Goal: Information Seeking & Learning: Learn about a topic

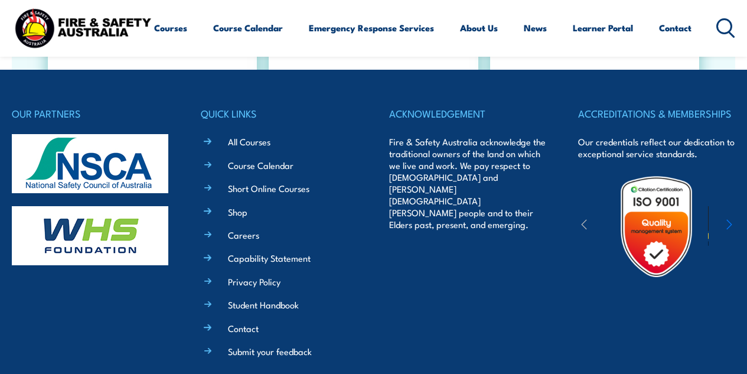
scroll to position [2066, 0]
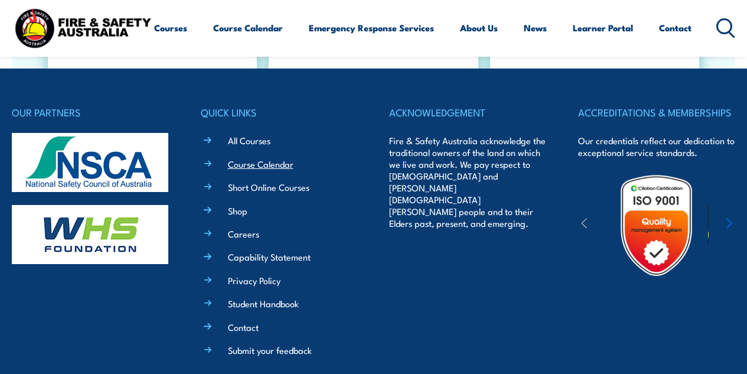
click at [245, 161] on link "Course Calendar" at bounding box center [261, 164] width 66 height 12
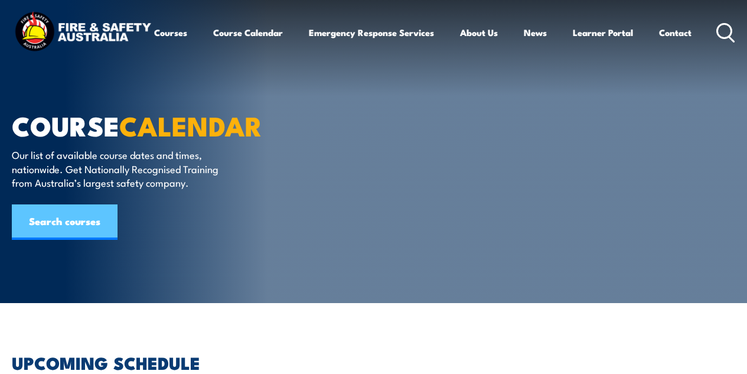
click at [55, 224] on link "Search courses" at bounding box center [65, 221] width 106 height 35
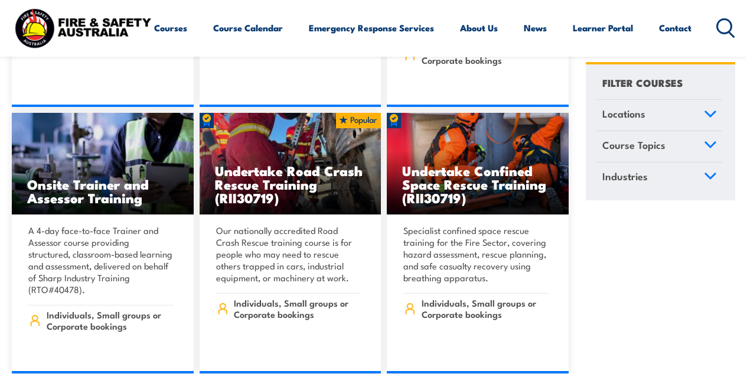
scroll to position [590, 0]
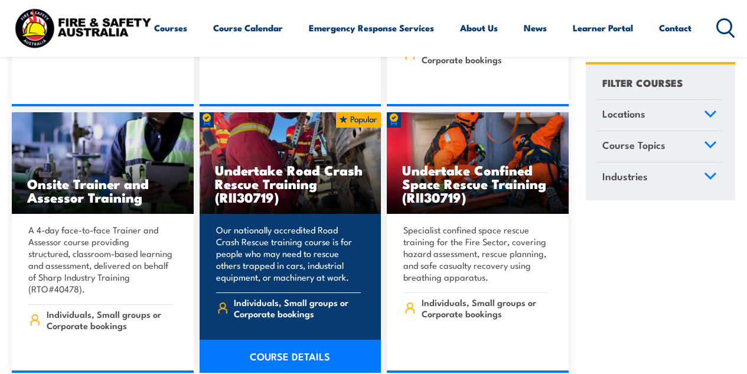
click at [259, 339] on link "COURSE DETAILS" at bounding box center [291, 355] width 182 height 33
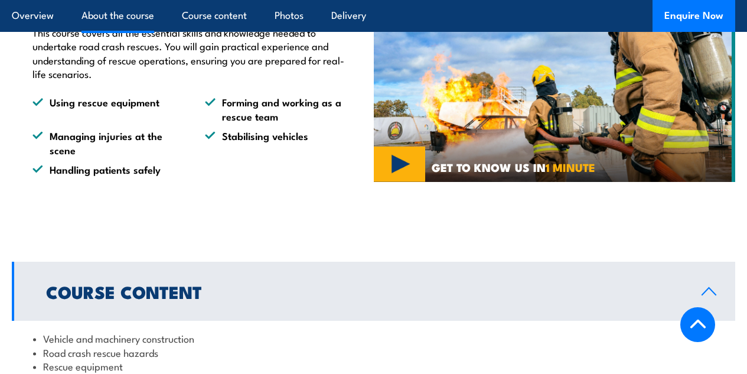
scroll to position [766, 0]
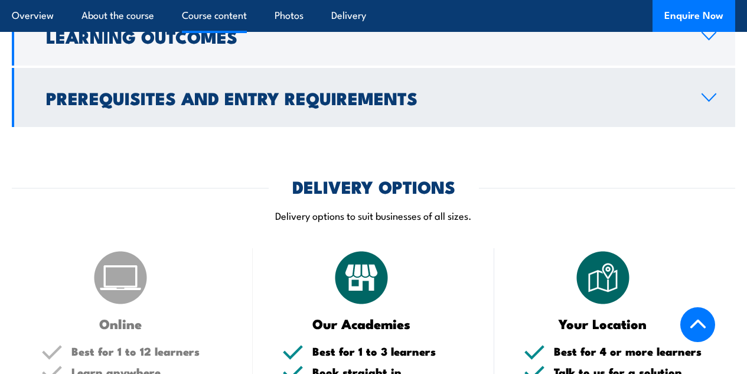
click at [250, 105] on h2 "Prerequisites and Entry Requirements" at bounding box center [364, 97] width 636 height 15
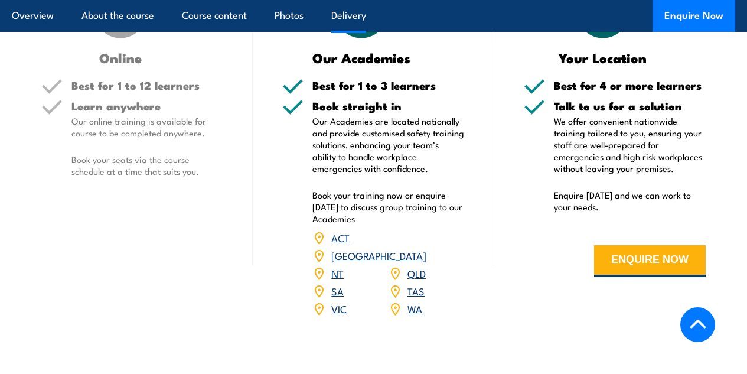
scroll to position [1532, 0]
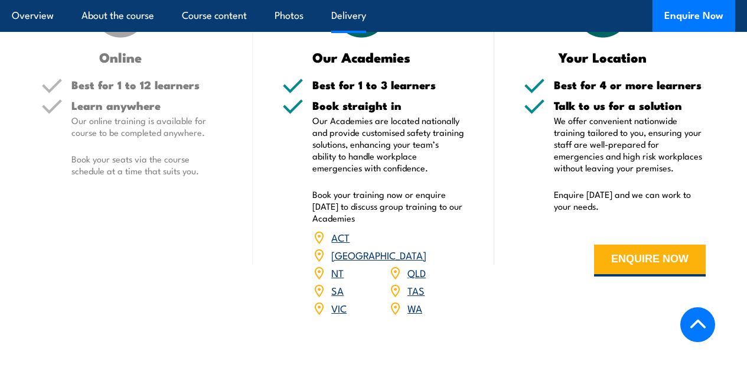
click at [414, 315] on link "WA" at bounding box center [414, 307] width 15 height 14
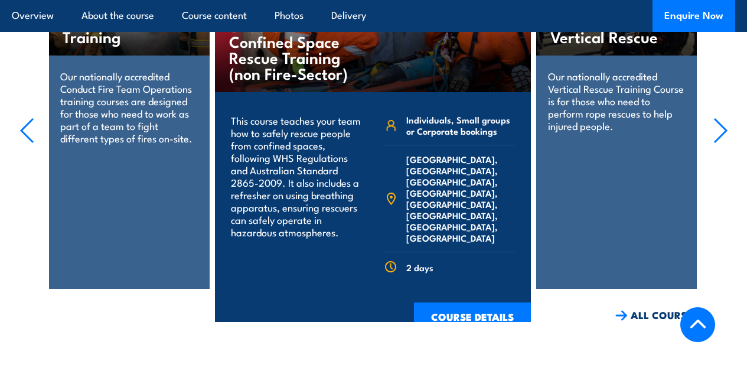
scroll to position [2007, 0]
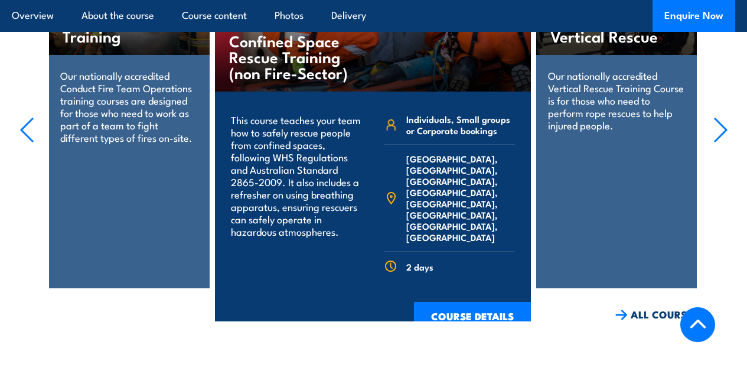
click at [622, 93] on p "Our nationally accredited Vertical Rescue Training Course is for those who need…" at bounding box center [617, 100] width 138 height 62
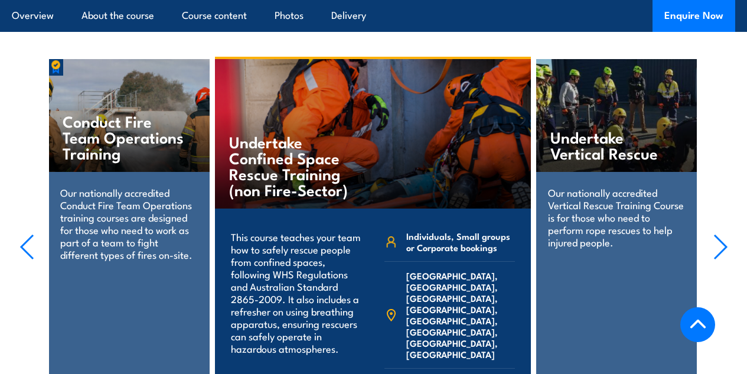
scroll to position [1889, 0]
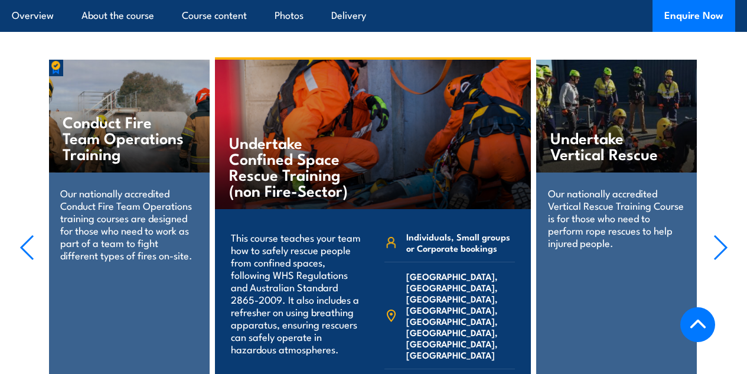
click at [612, 152] on h4 "Undertake Vertical Rescue" at bounding box center [611, 145] width 123 height 32
click at [116, 230] on p "Our nationally accredited Conduct Fire Team Operations training courses are des…" at bounding box center [129, 224] width 138 height 74
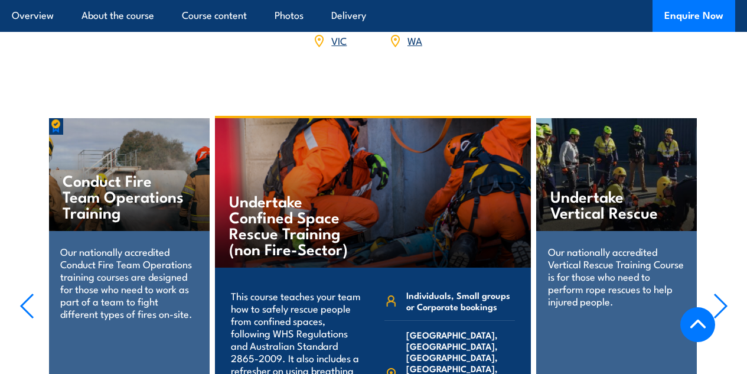
scroll to position [1830, 0]
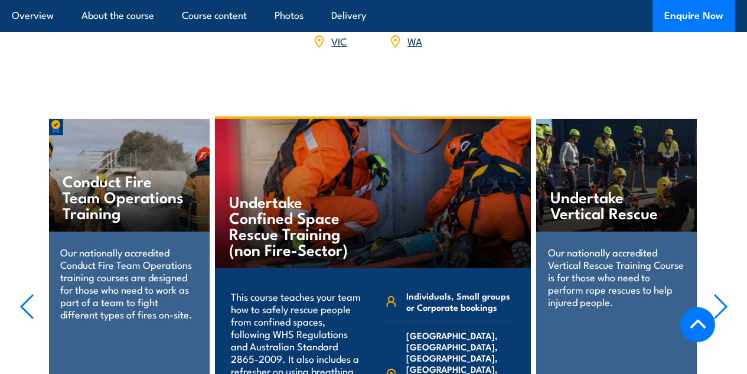
click at [109, 296] on p "Our nationally accredited Conduct Fire Team Operations training courses are des…" at bounding box center [129, 283] width 138 height 74
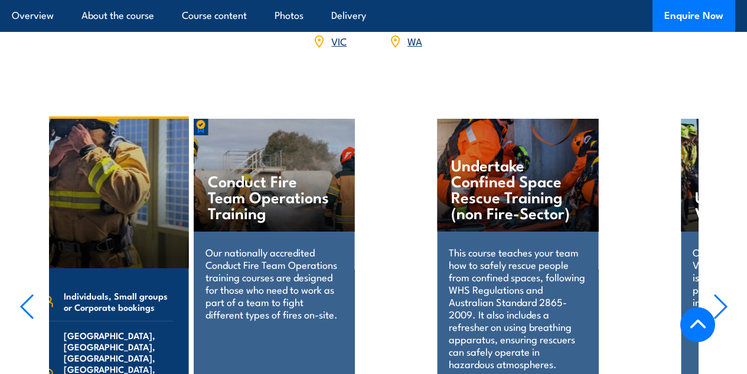
click at [110, 296] on div "Individuals, Small groups or Corporate bookings Australian Capital Territory, N…" at bounding box center [107, 373] width 139 height 183
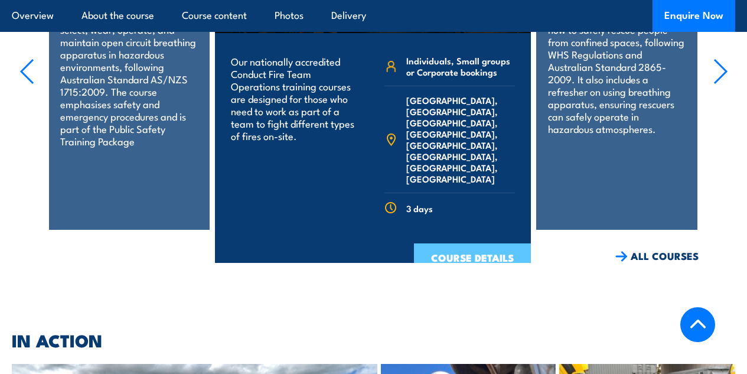
scroll to position [2066, 0]
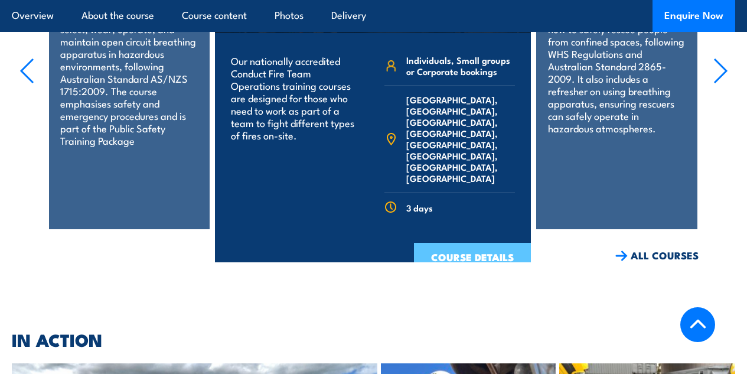
click at [460, 260] on link "COURSE DETAILS" at bounding box center [472, 258] width 117 height 31
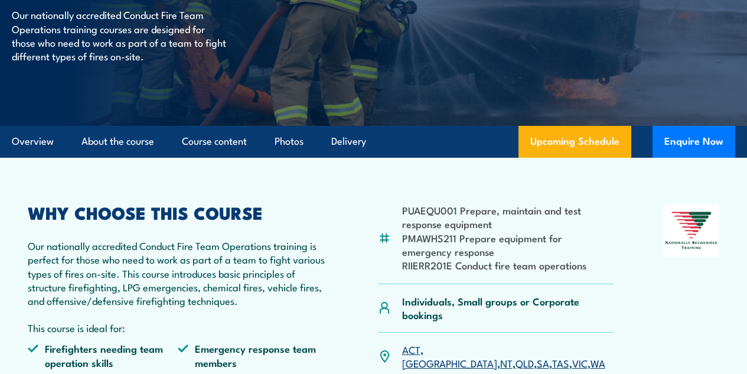
scroll to position [177, 0]
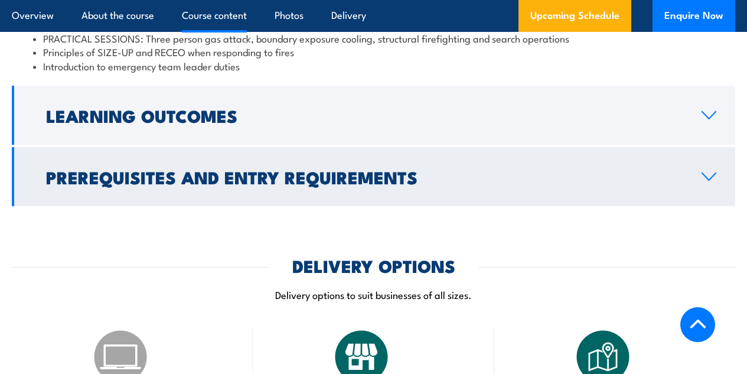
click at [281, 184] on h2 "Prerequisites and Entry Requirements" at bounding box center [364, 176] width 636 height 15
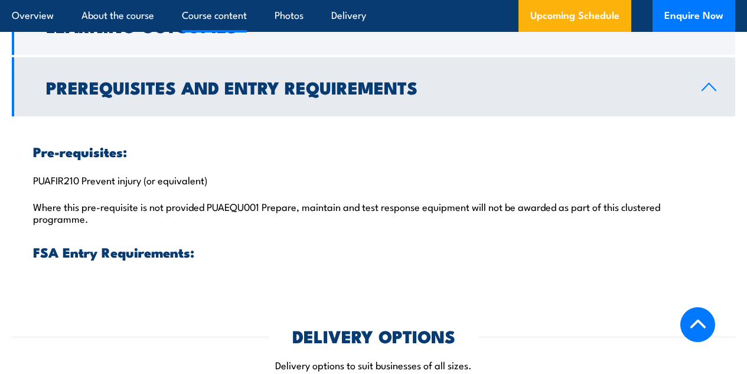
scroll to position [1084, 0]
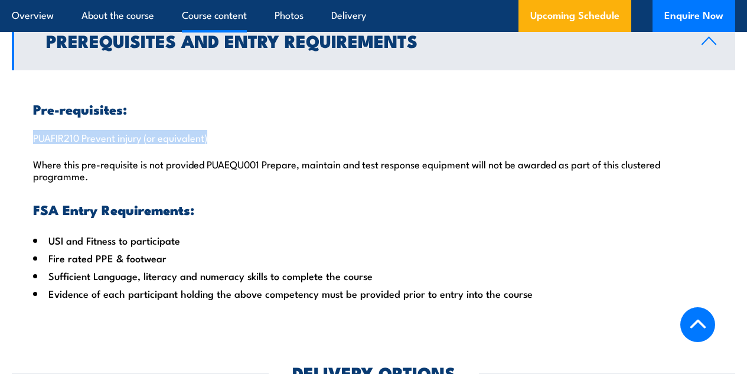
drag, startPoint x: 34, startPoint y: 171, endPoint x: 219, endPoint y: 156, distance: 185.4
click at [219, 156] on div "Pre-requisites: PUAFIR210 Prevent injury (or equivalent) Where this pre-requisi…" at bounding box center [373, 191] width 723 height 243
copy p "PUAFIR210 Prevent injury (or equivalent)"
